Goal: Transaction & Acquisition: Purchase product/service

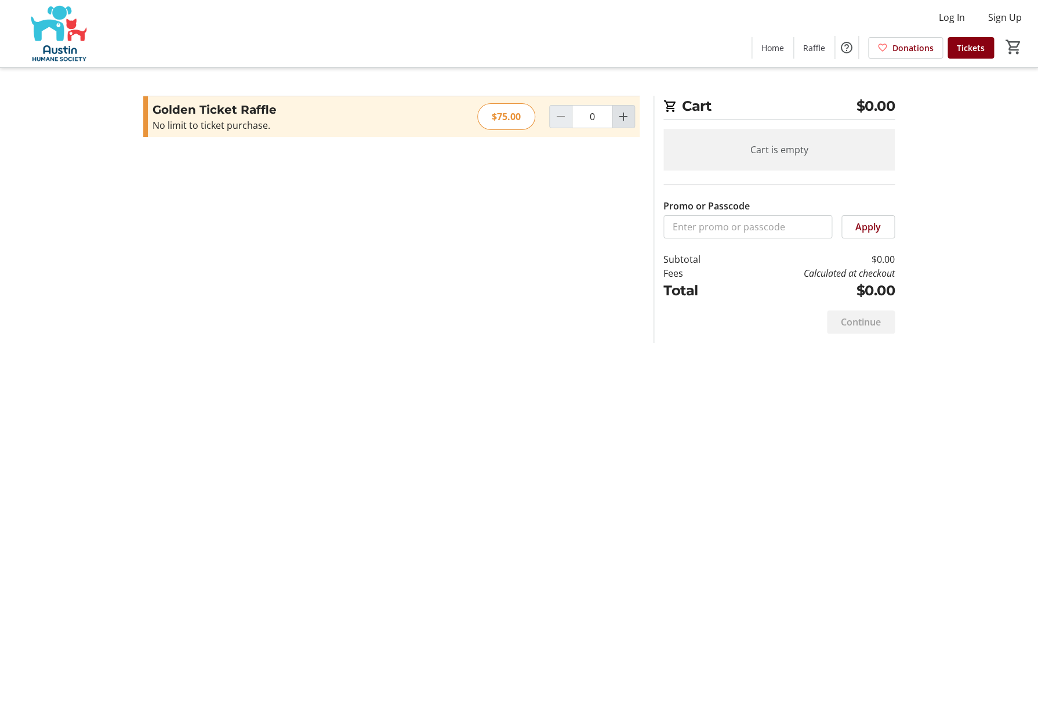
click at [627, 115] on mat-icon "Increment by one" at bounding box center [623, 117] width 14 height 14
type input "1"
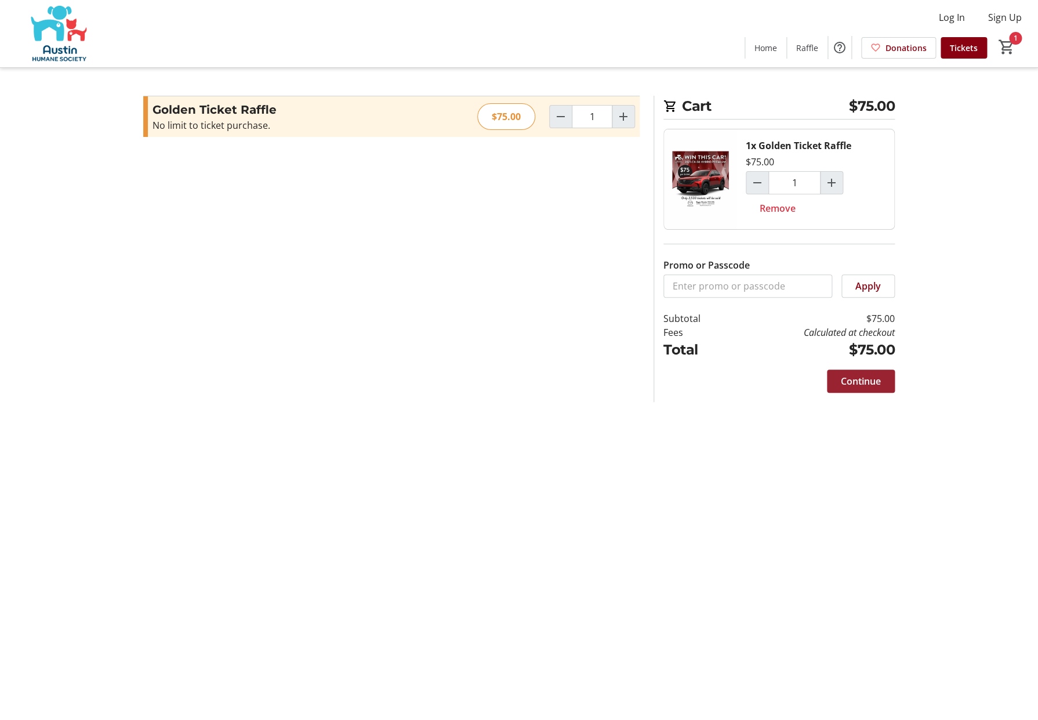
click at [866, 384] on span "Continue" at bounding box center [861, 381] width 40 height 14
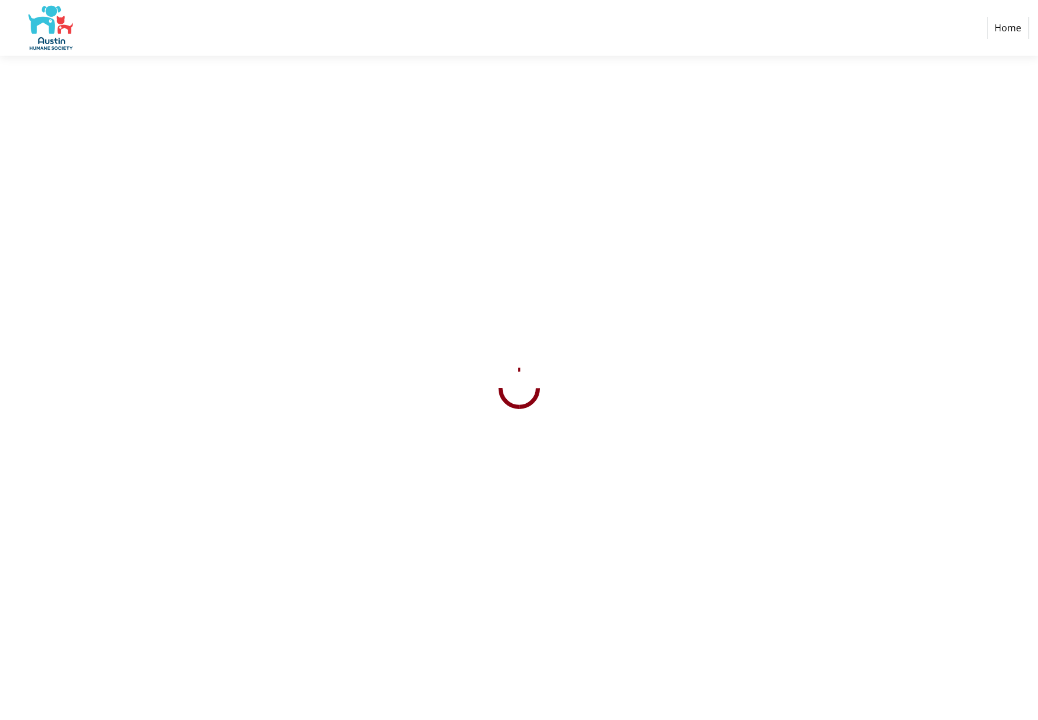
select select "US"
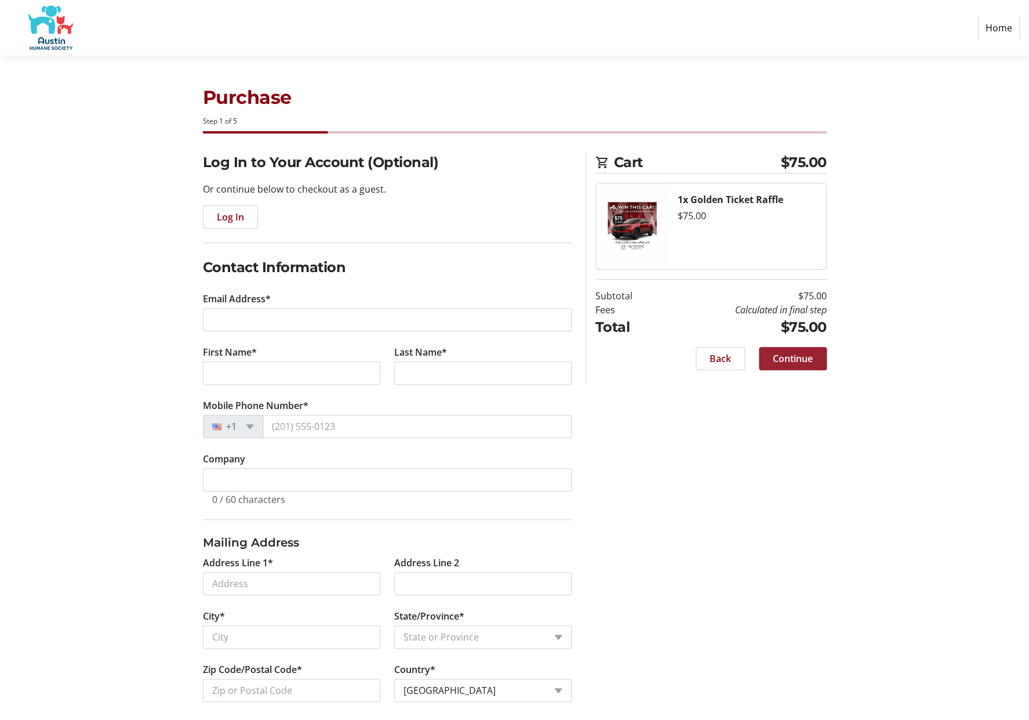
click at [803, 356] on span "Continue" at bounding box center [793, 358] width 40 height 14
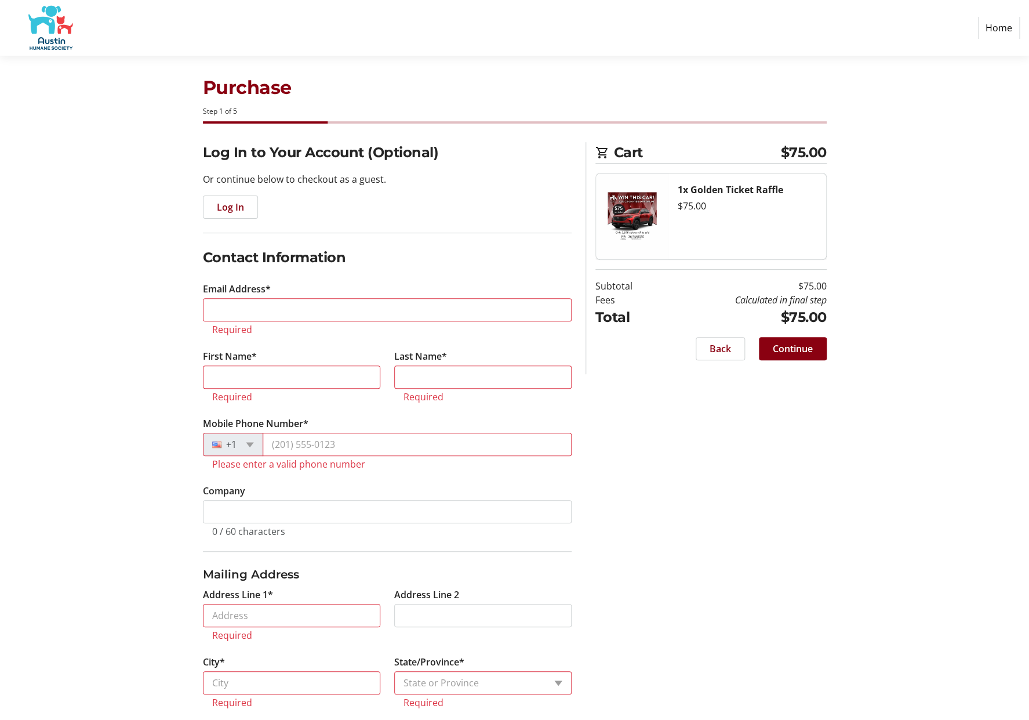
scroll to position [10, 0]
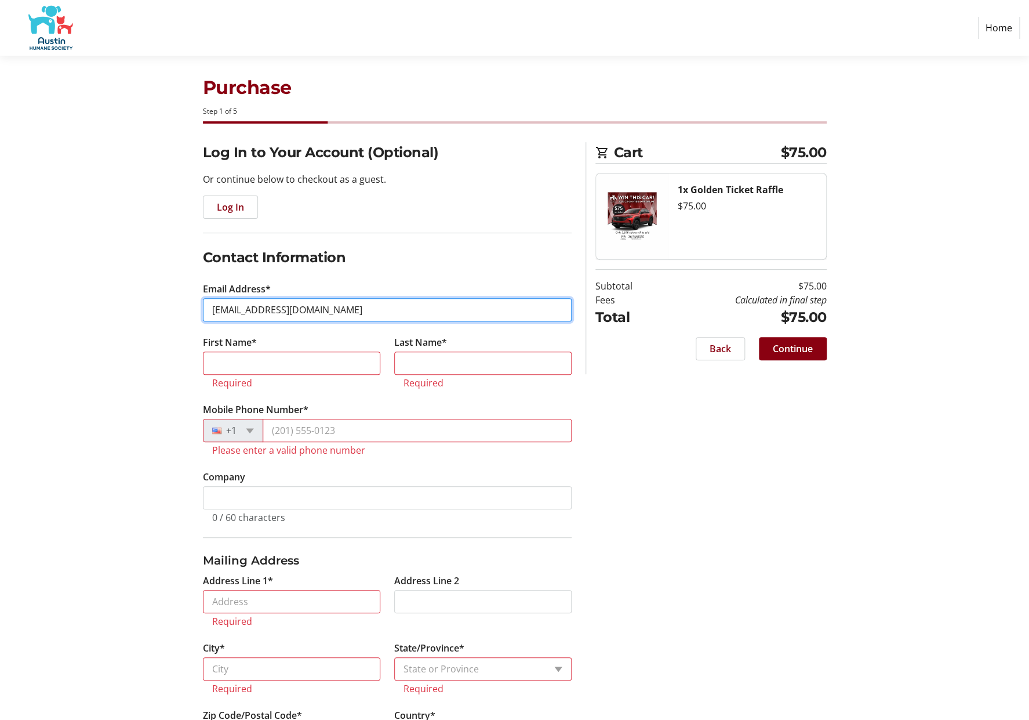
type input "[EMAIL_ADDRESS][DOMAIN_NAME]"
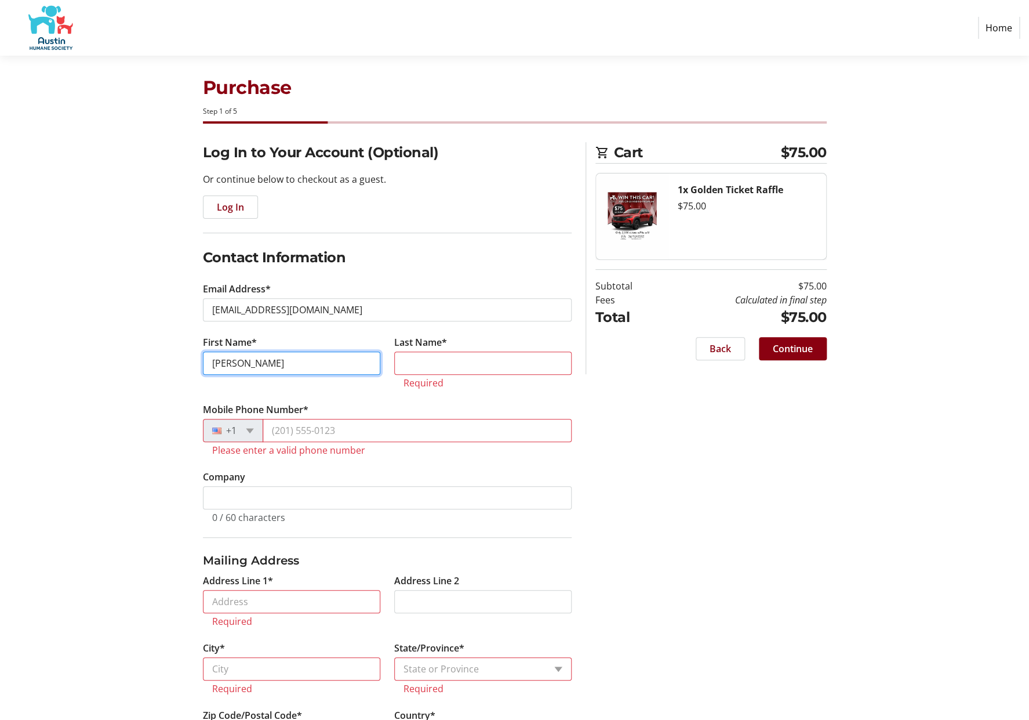
type input "[PERSON_NAME]"
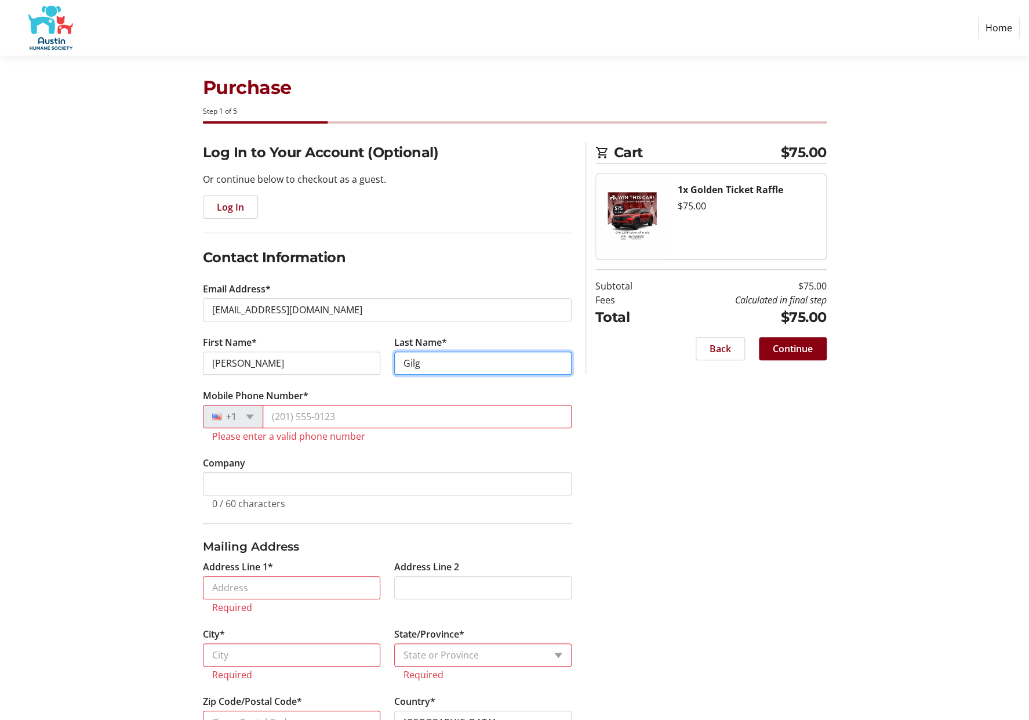
type input "Gilg"
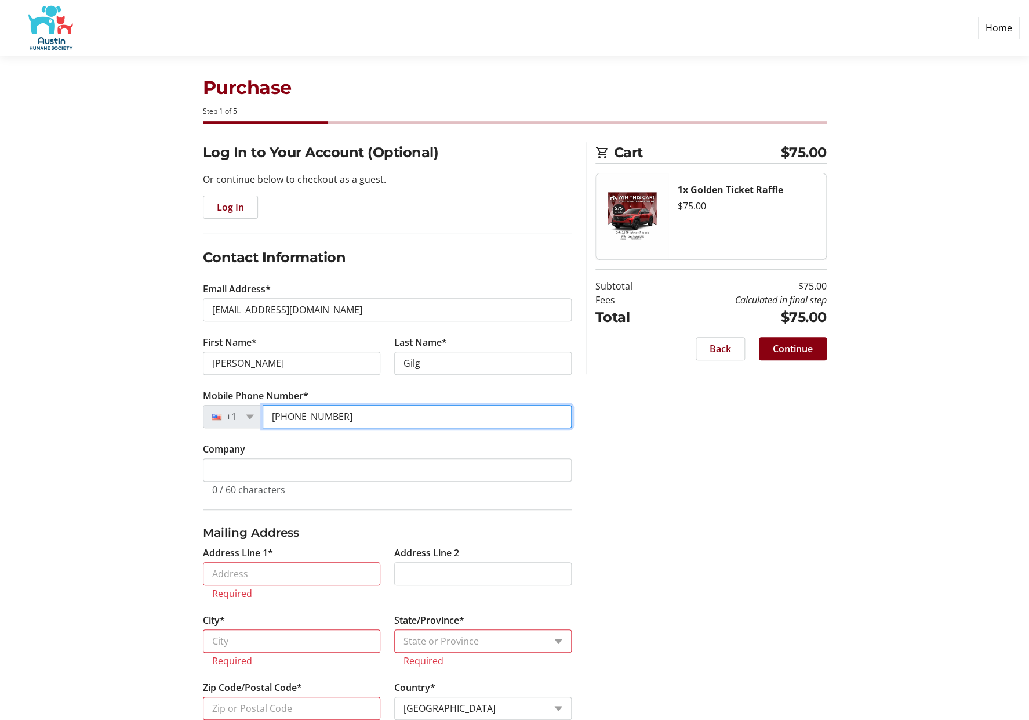
type input "[PHONE_NUMBER]"
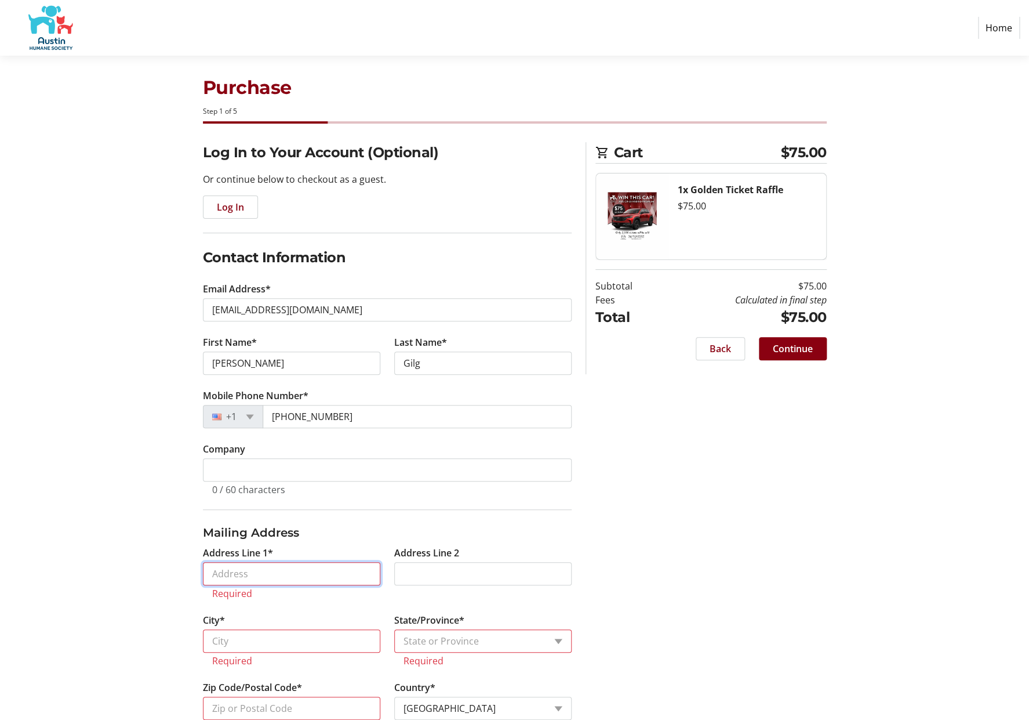
click at [279, 574] on input "Address Line 1*" at bounding box center [291, 573] width 177 height 23
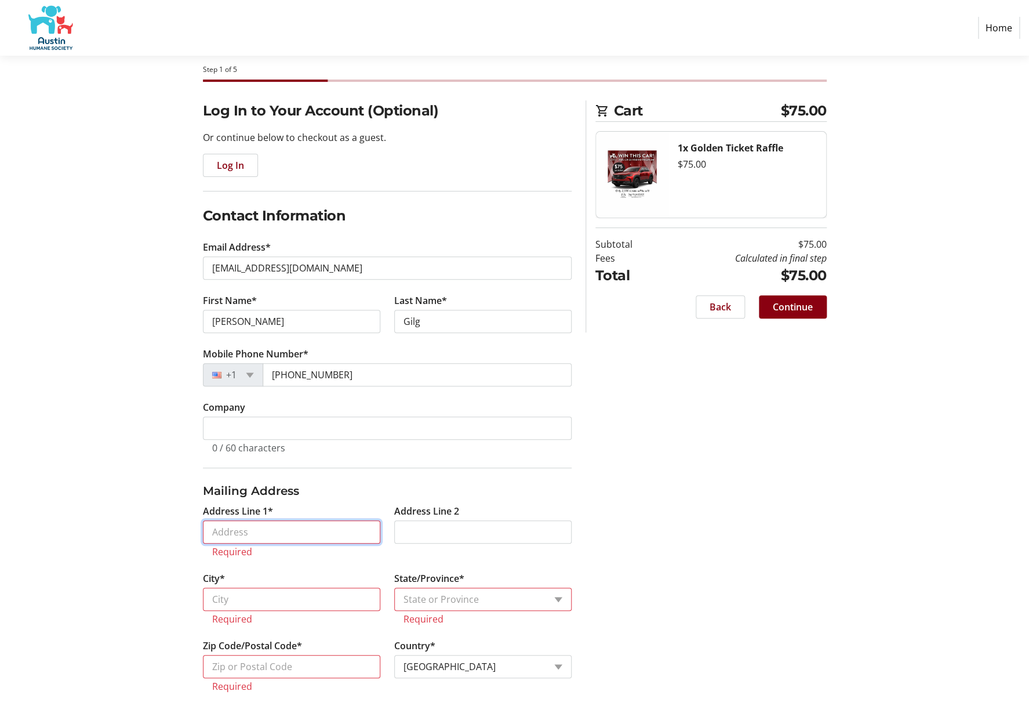
scroll to position [38, 0]
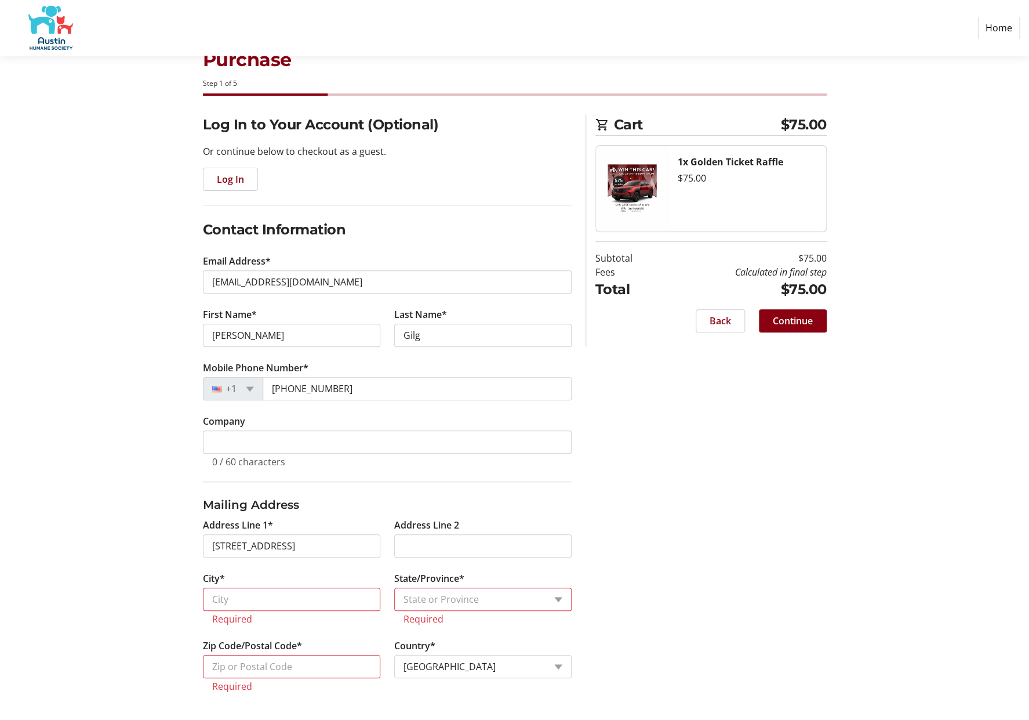
type input "[STREET_ADDRESS]"
type input "Austin"
select select "[GEOGRAPHIC_DATA]"
type input "78751"
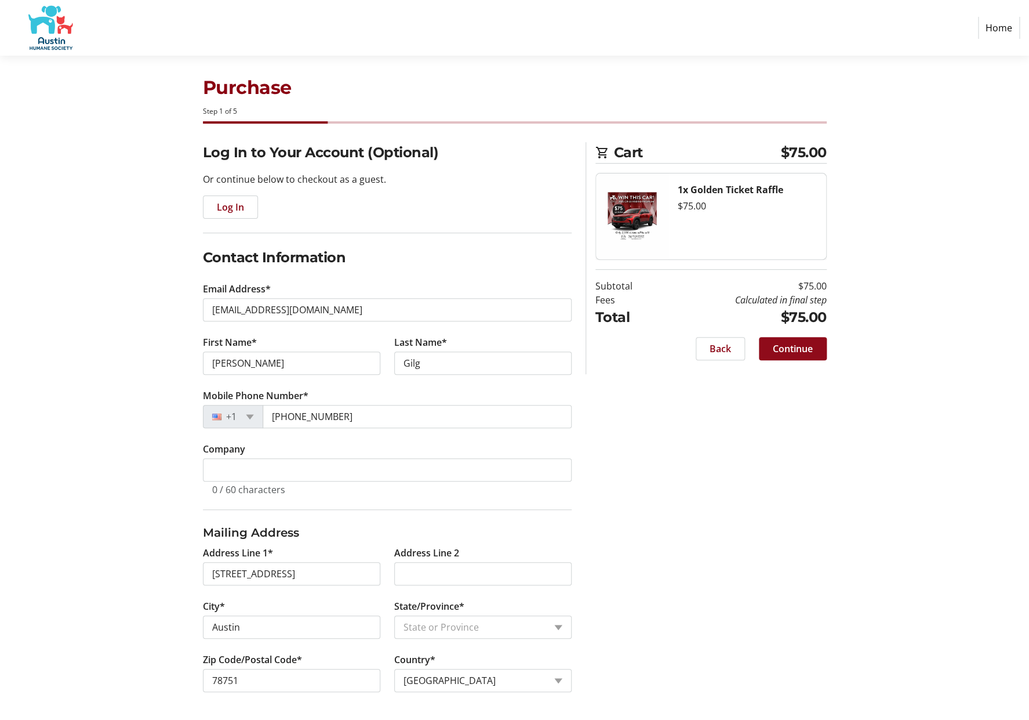
click at [802, 347] on span "Continue" at bounding box center [793, 349] width 40 height 14
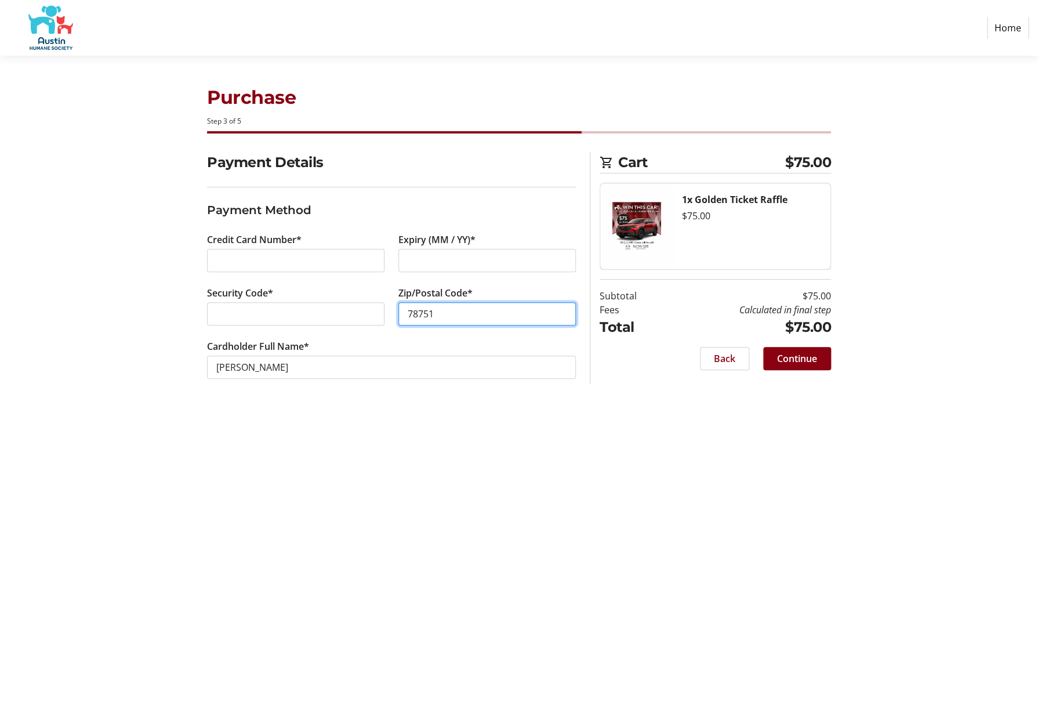
type input "78751"
click at [797, 363] on span "Continue" at bounding box center [797, 358] width 40 height 14
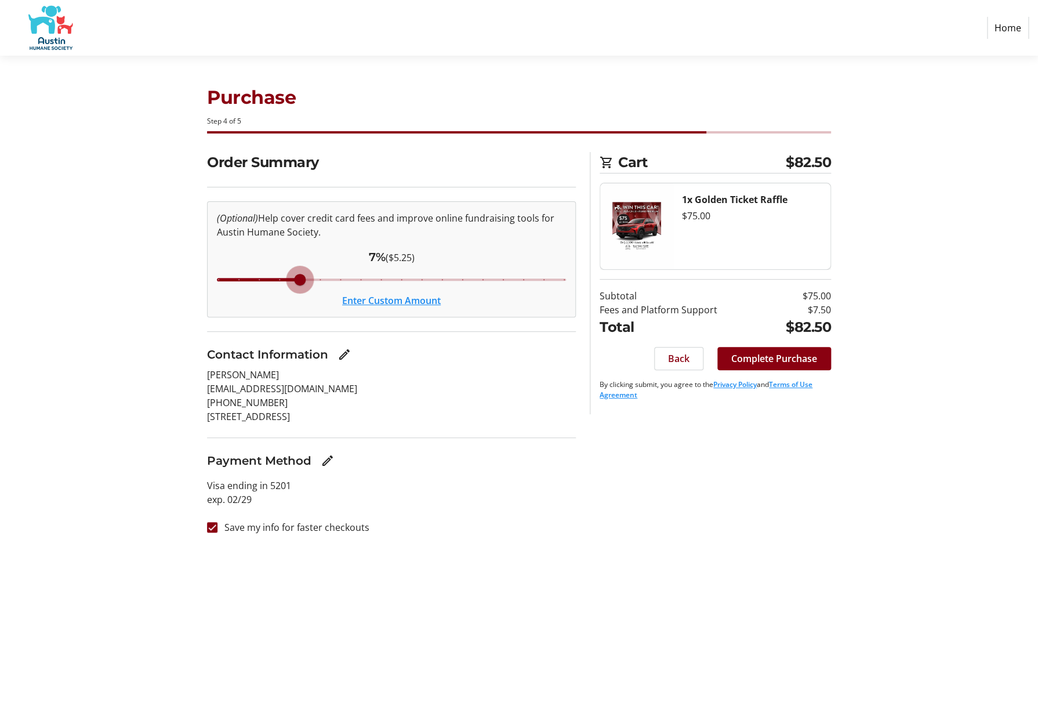
drag, startPoint x: 362, startPoint y: 280, endPoint x: 287, endPoint y: 275, distance: 75.0
click at [287, 275] on input "Cover fees percentage" at bounding box center [391, 280] width 373 height 26
drag, startPoint x: 300, startPoint y: 280, endPoint x: 289, endPoint y: 279, distance: 11.1
click at [287, 278] on input "Cover fees percentage" at bounding box center [391, 280] width 373 height 26
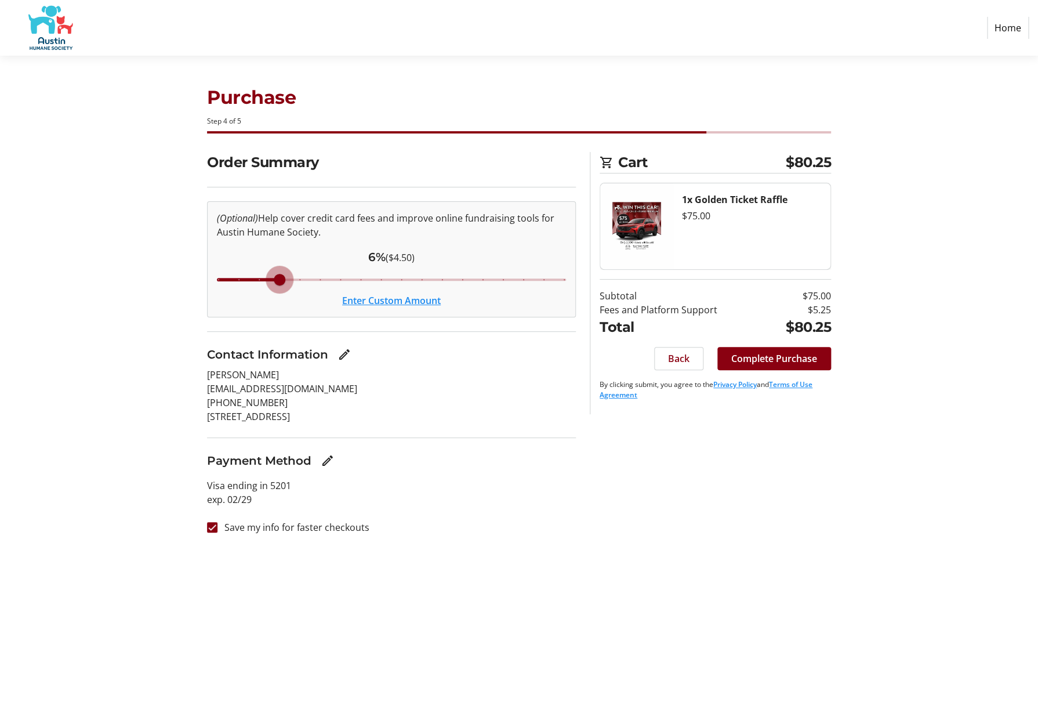
drag, startPoint x: 303, startPoint y: 279, endPoint x: 283, endPoint y: 279, distance: 19.7
type input "6"
click at [283, 279] on input "Cover fees percentage" at bounding box center [391, 280] width 373 height 26
click at [803, 364] on span "Complete Purchase" at bounding box center [774, 358] width 86 height 14
